Goal: Navigation & Orientation: Find specific page/section

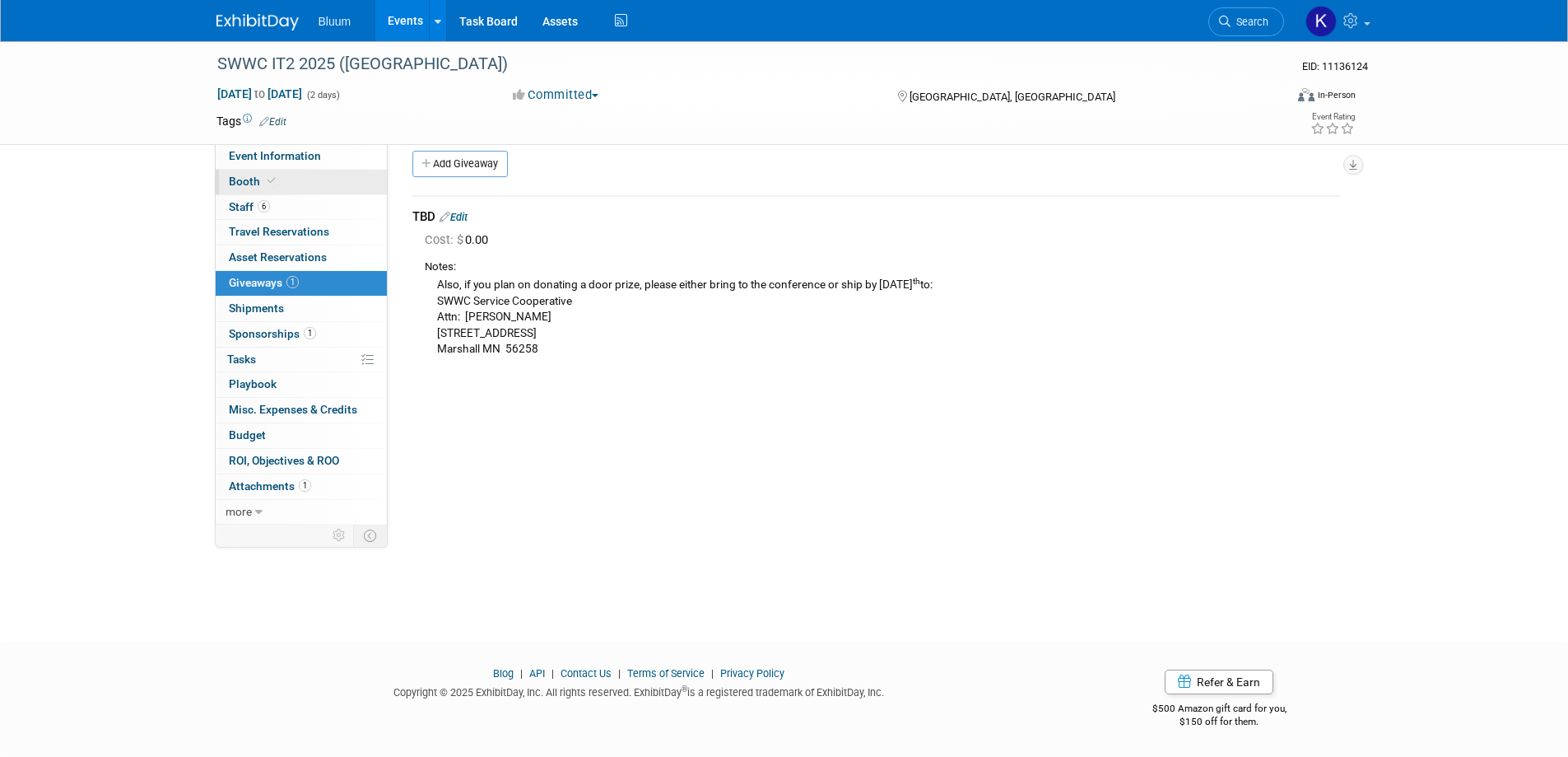
click at [249, 180] on span "Booth" at bounding box center [254, 180] width 50 height 13
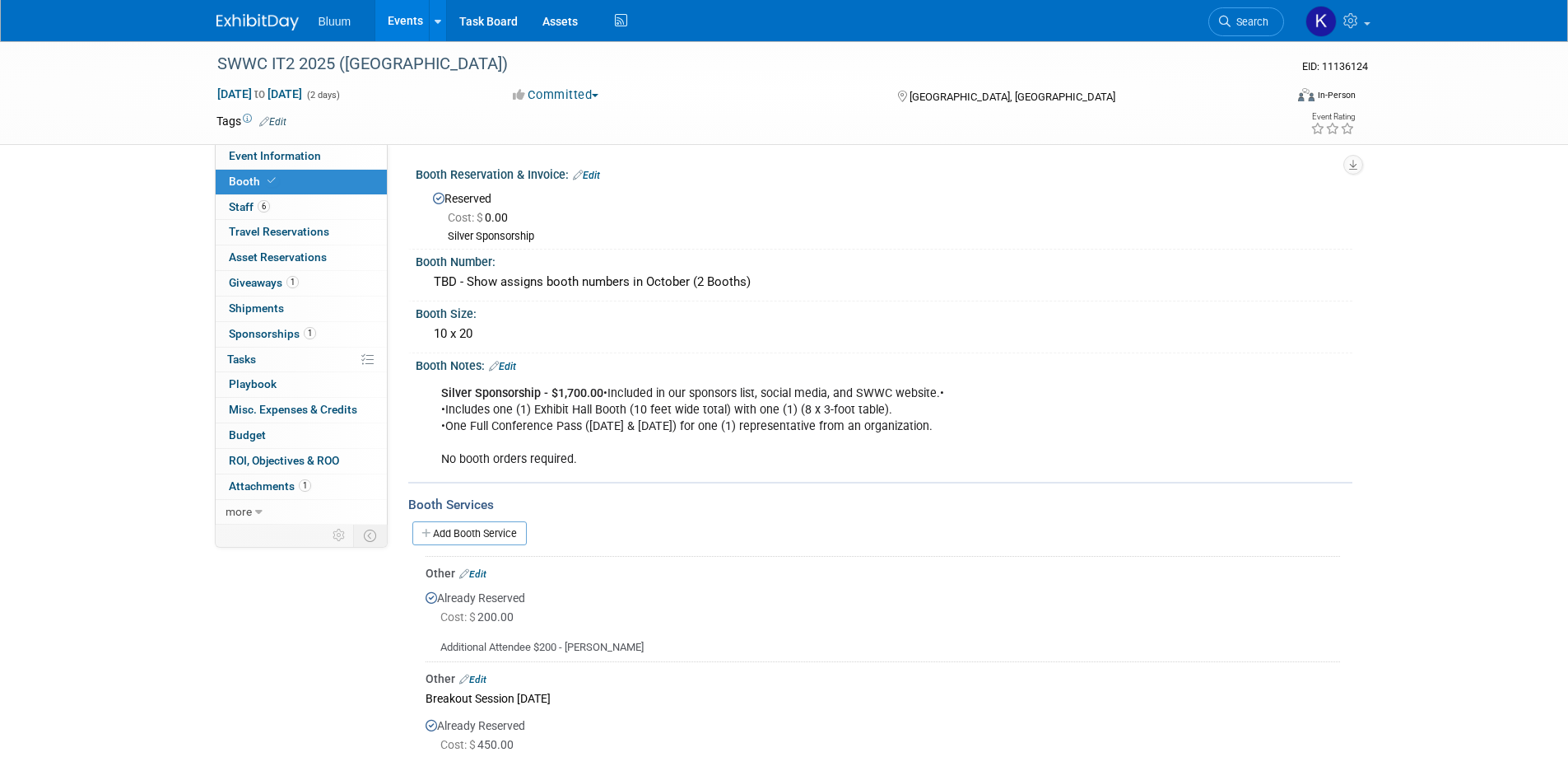
click at [401, 17] on link "Events" at bounding box center [406, 21] width 60 height 41
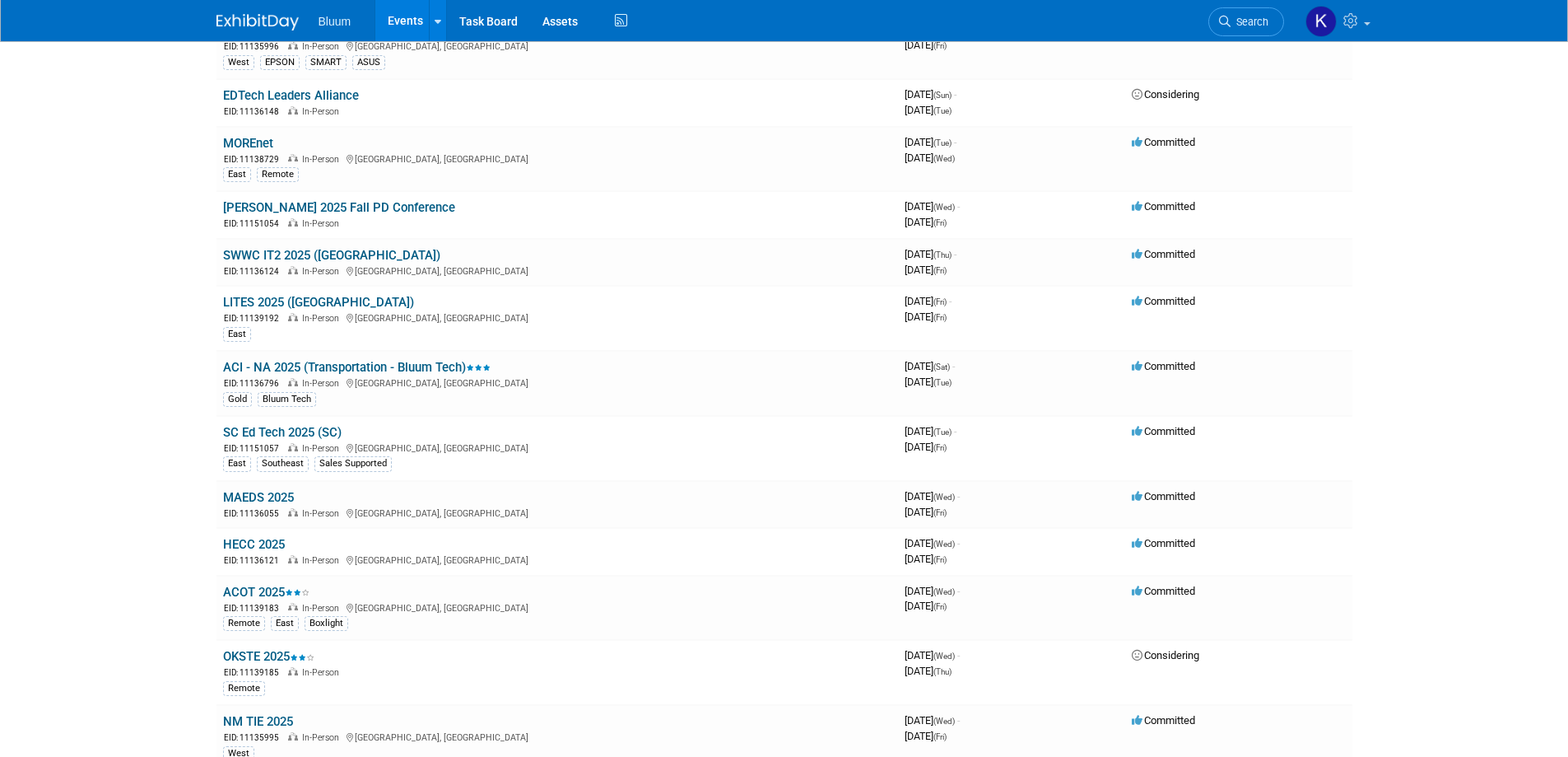
scroll to position [659, 0]
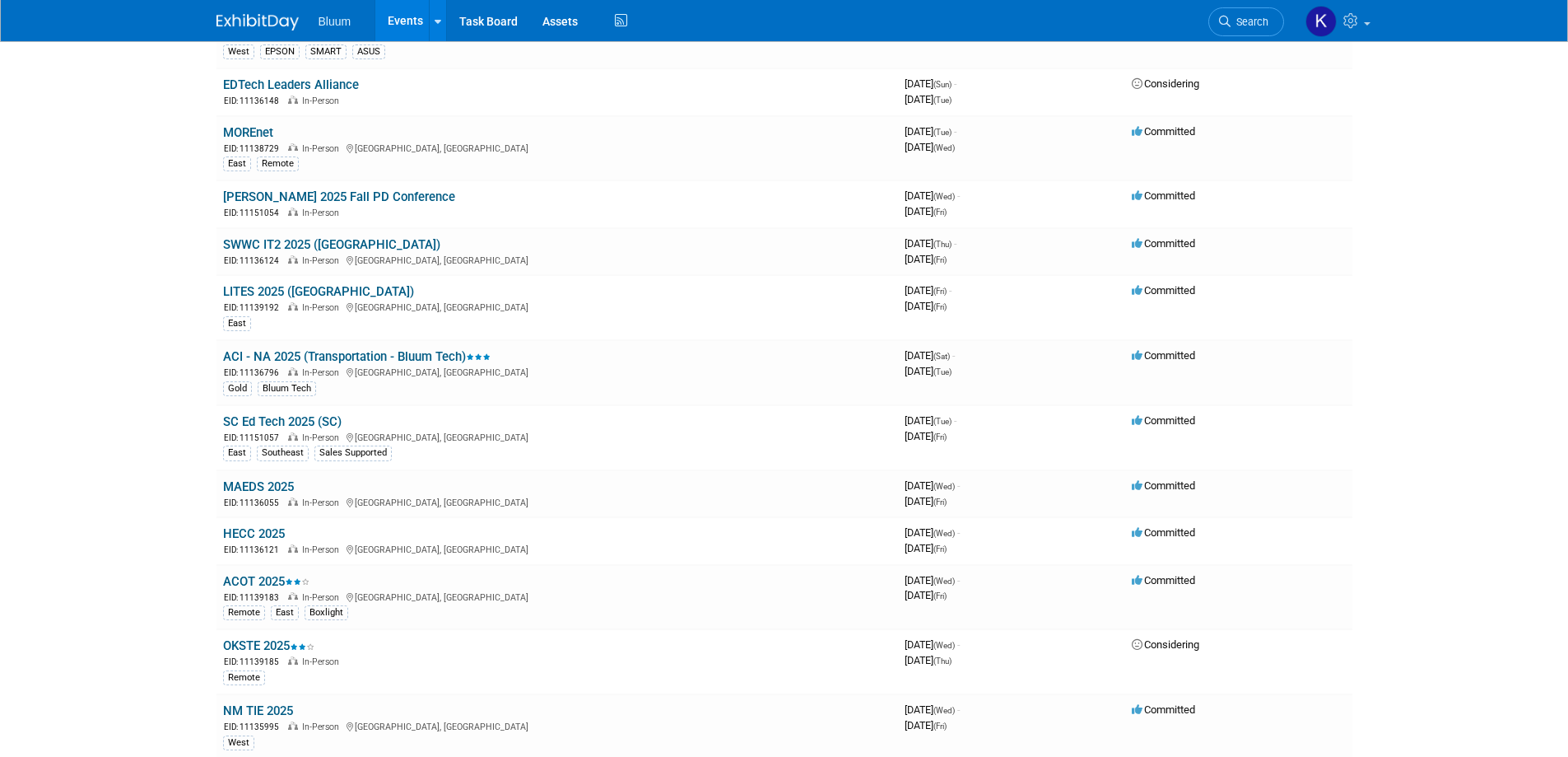
click at [260, 486] on link "MAEDS 2025" at bounding box center [258, 486] width 71 height 15
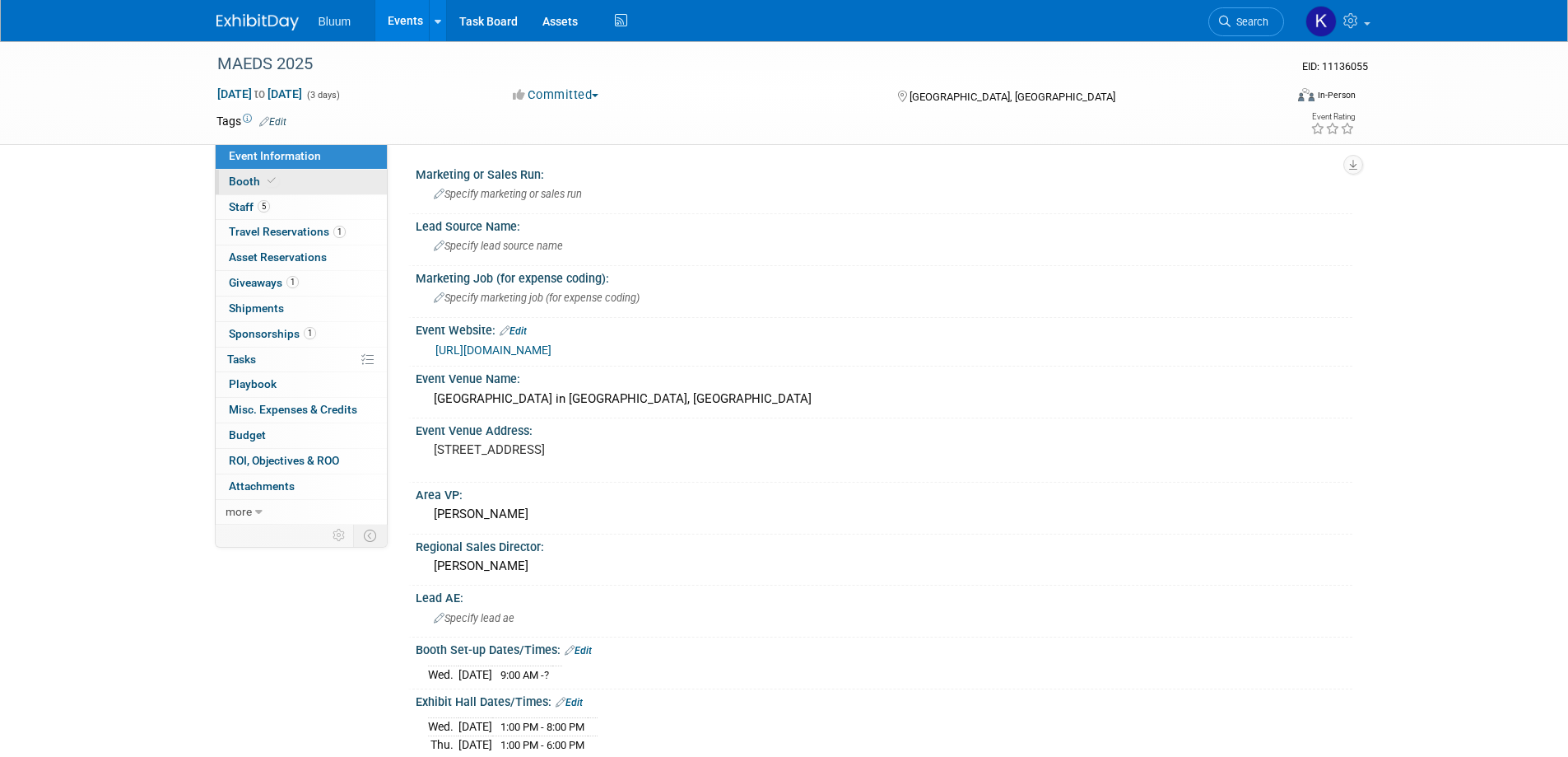
click at [228, 186] on link "Booth" at bounding box center [301, 181] width 171 height 25
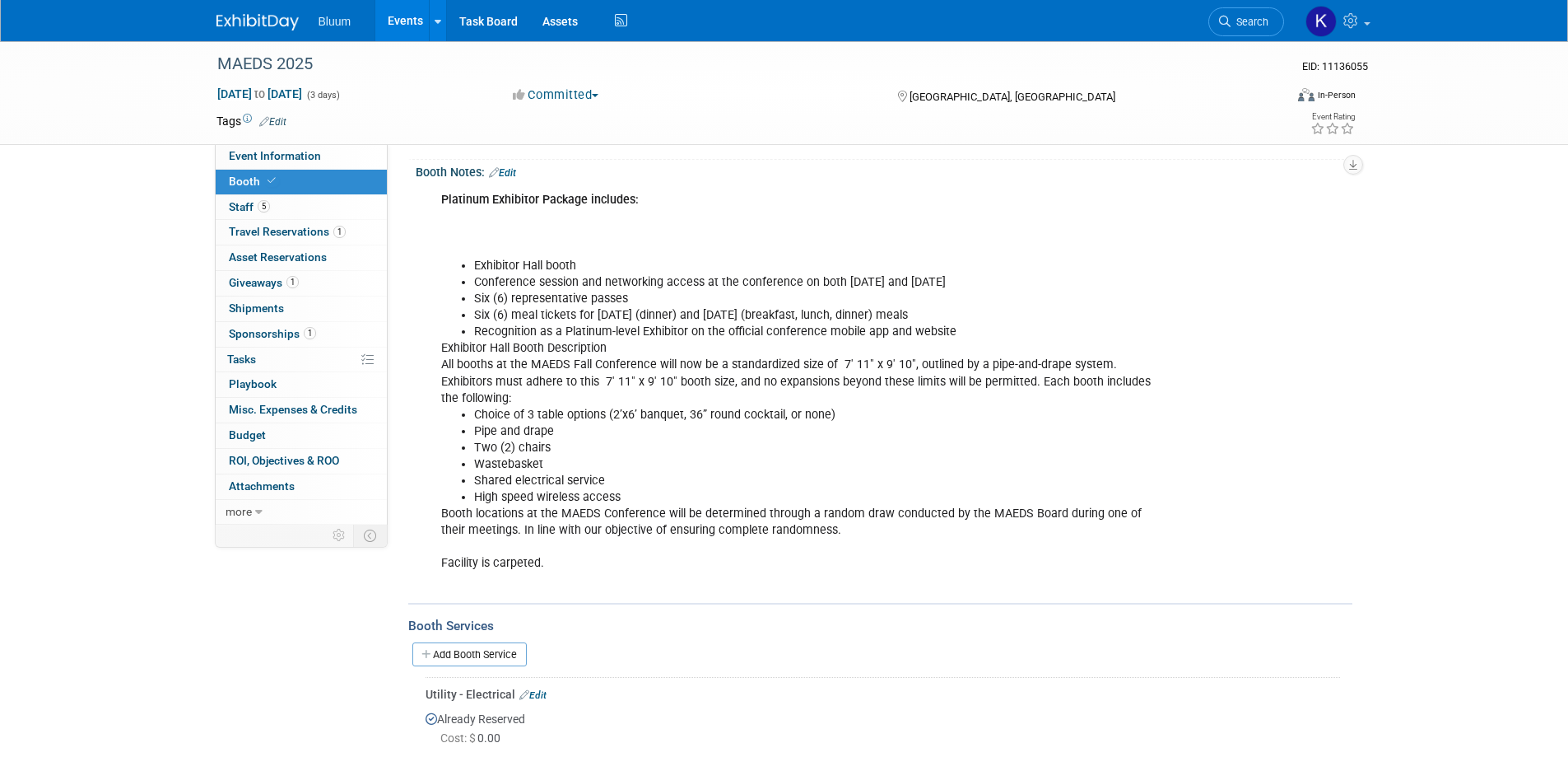
scroll to position [165, 0]
